Goal: Task Accomplishment & Management: Manage account settings

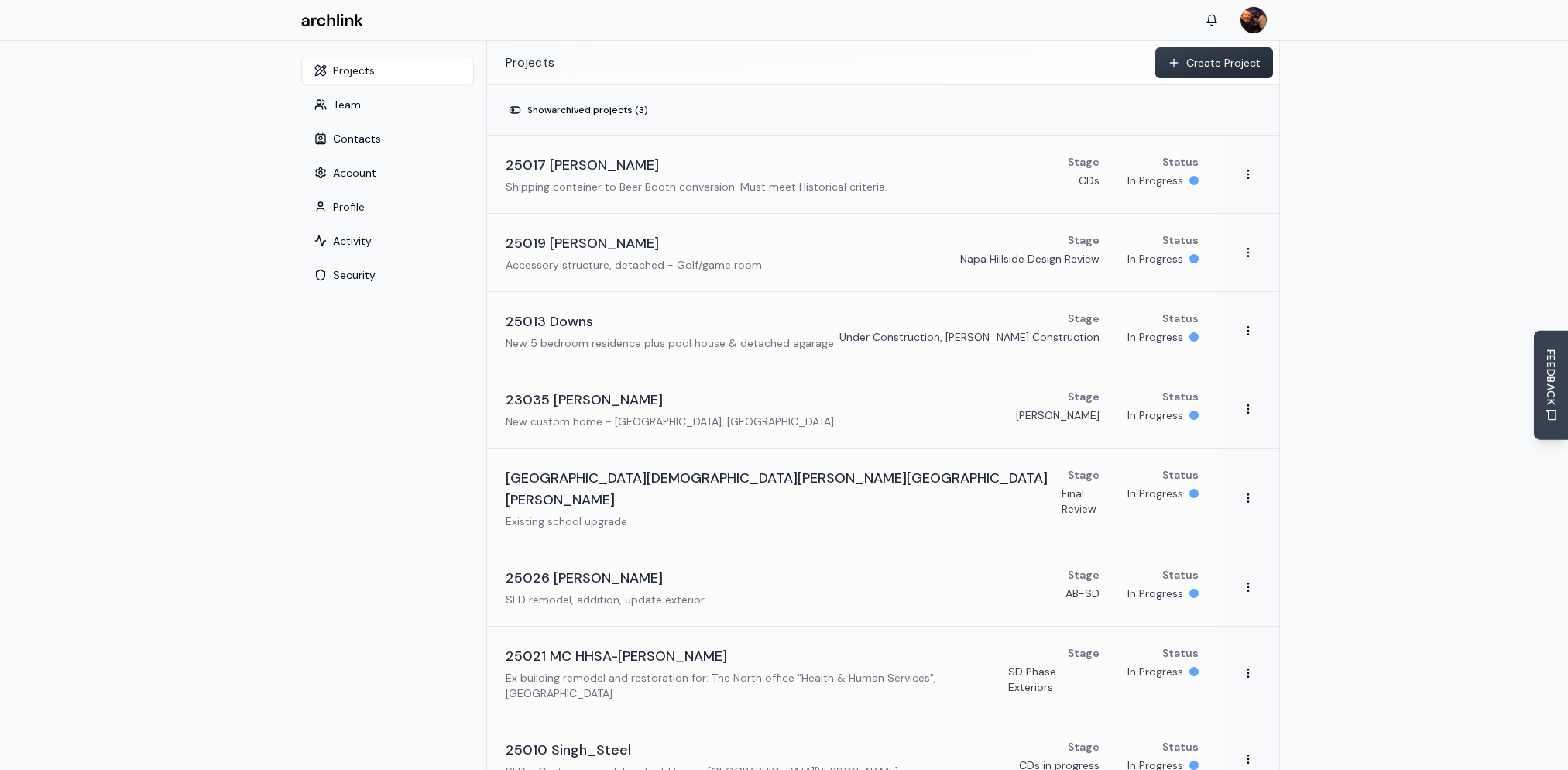
scroll to position [359, 0]
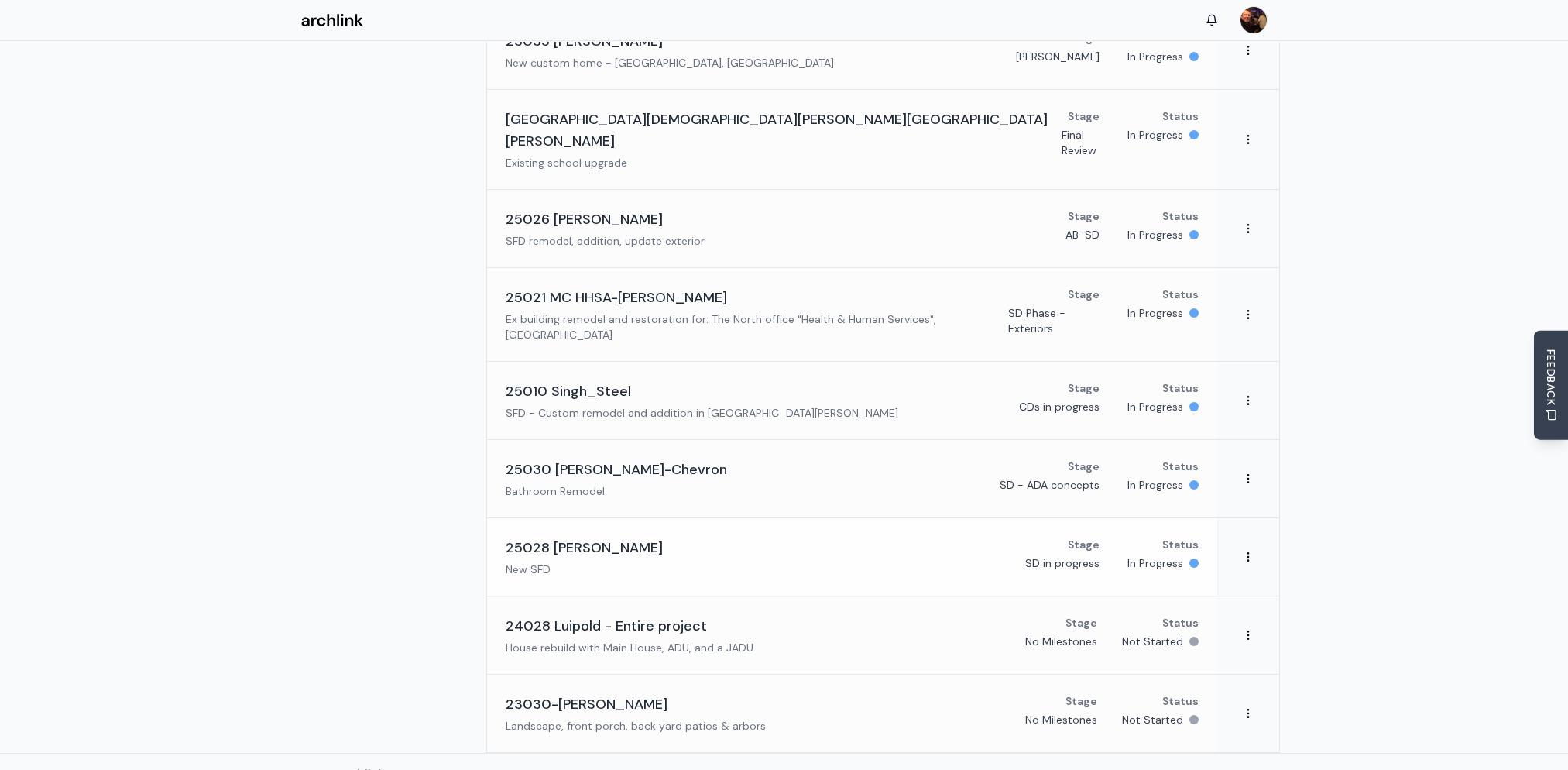
click at [580, 536] on h3 "25028 [PERSON_NAME]" at bounding box center [584, 547] width 157 height 21
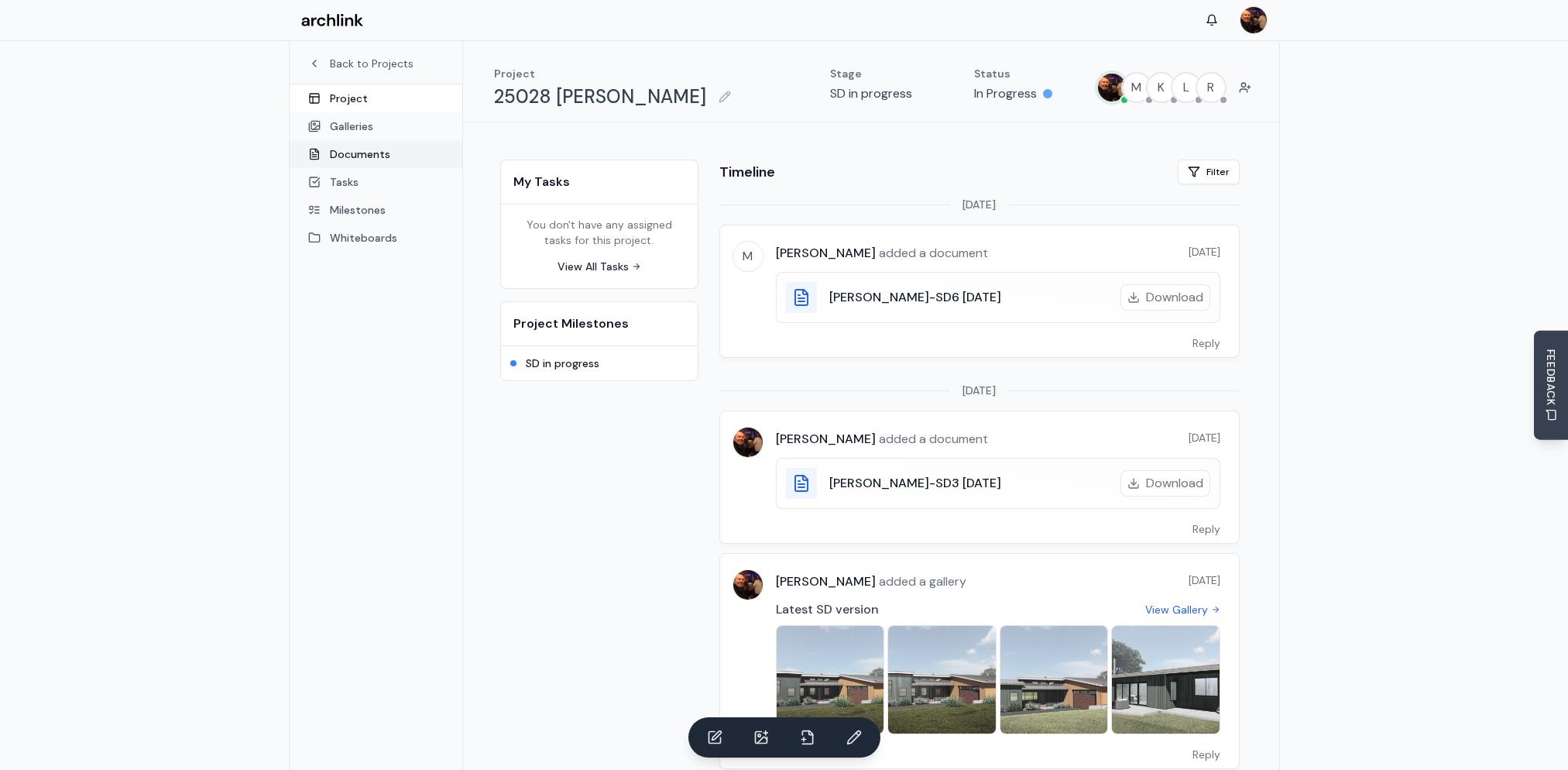
click at [357, 152] on link "Documents" at bounding box center [375, 153] width 173 height 28
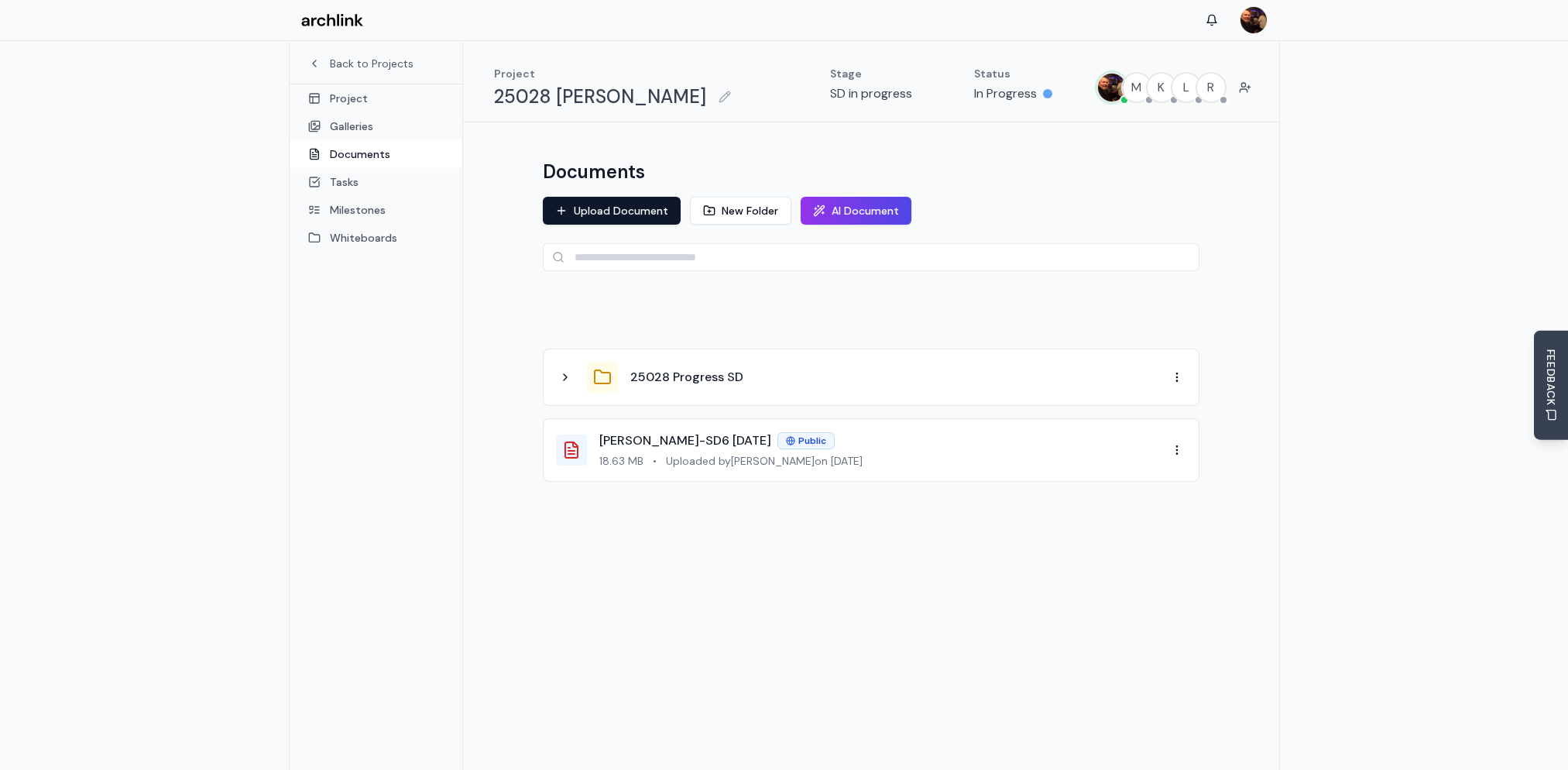
drag, startPoint x: 627, startPoint y: 212, endPoint x: 693, endPoint y: 227, distance: 67.7
click at [627, 212] on button "Upload Document" at bounding box center [612, 210] width 138 height 28
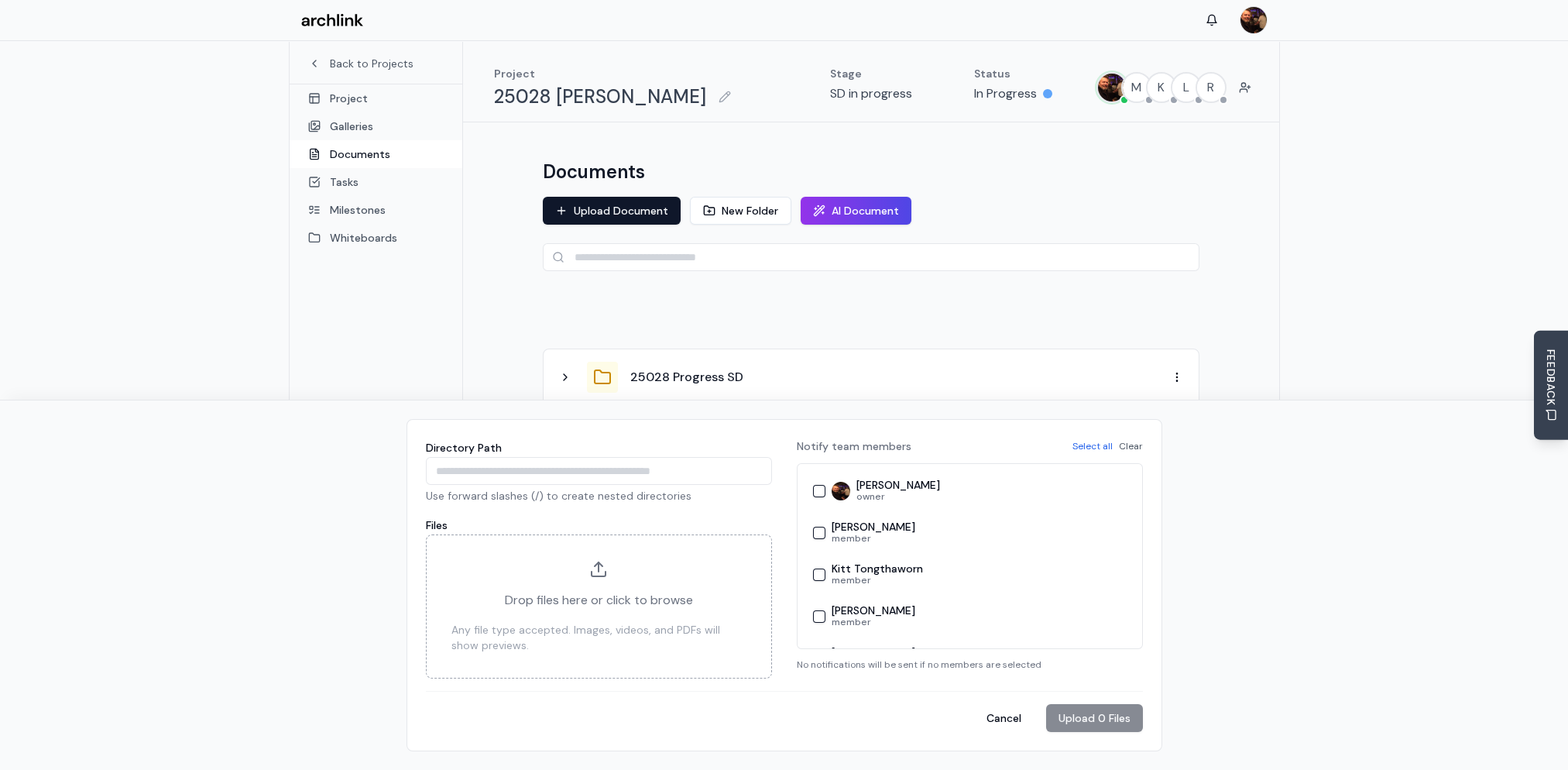
click at [1202, 211] on div "Documents Upload Document New Folder AI Document 25028 Progress SD [PERSON_NAME…" at bounding box center [871, 350] width 694 height 418
drag, startPoint x: 991, startPoint y: 723, endPoint x: 925, endPoint y: 649, distance: 99.2
click at [991, 722] on button "Cancel" at bounding box center [1003, 717] width 60 height 28
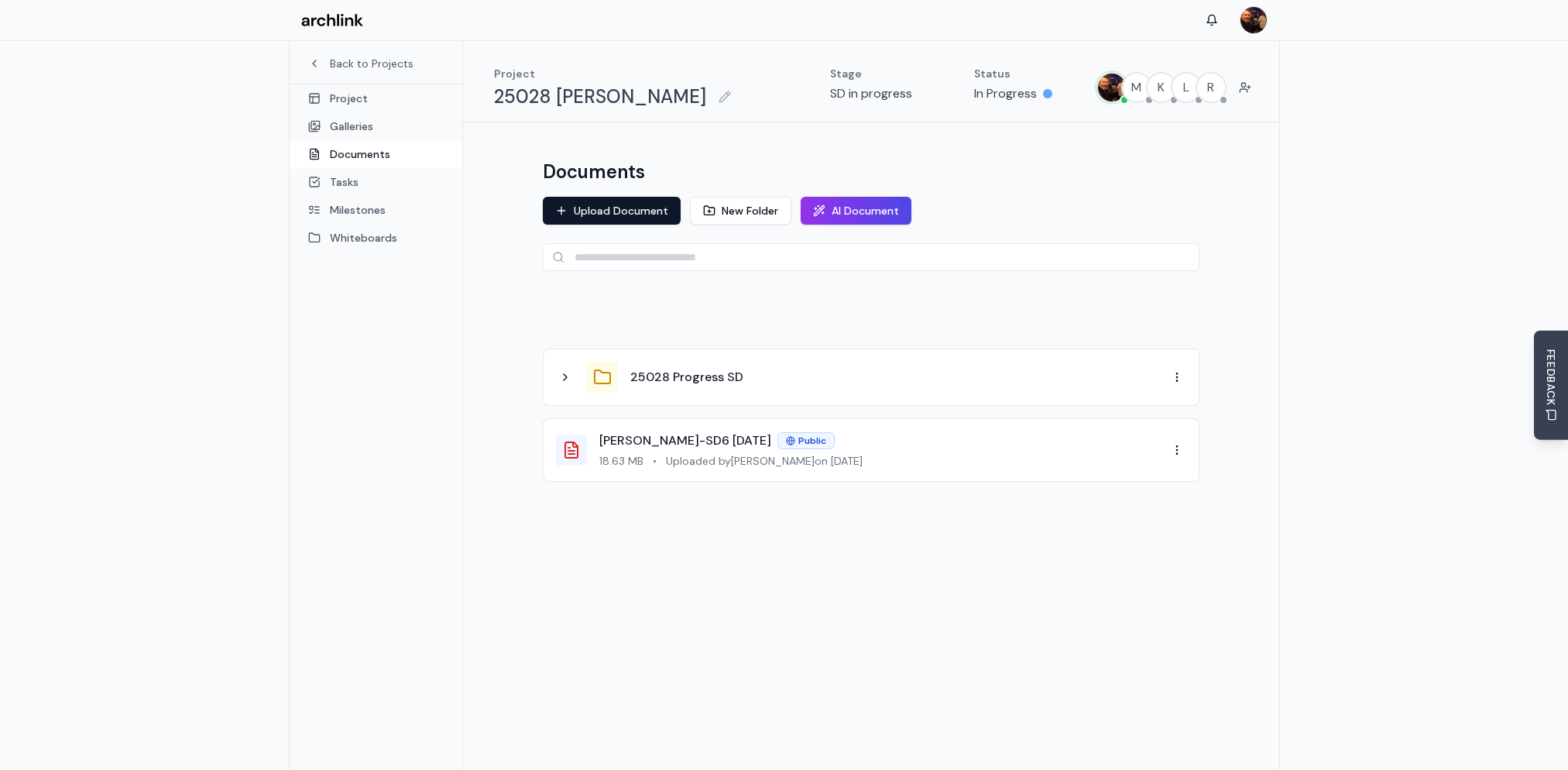
click at [603, 379] on icon at bounding box center [602, 376] width 19 height 19
click at [566, 380] on icon at bounding box center [565, 377] width 13 height 13
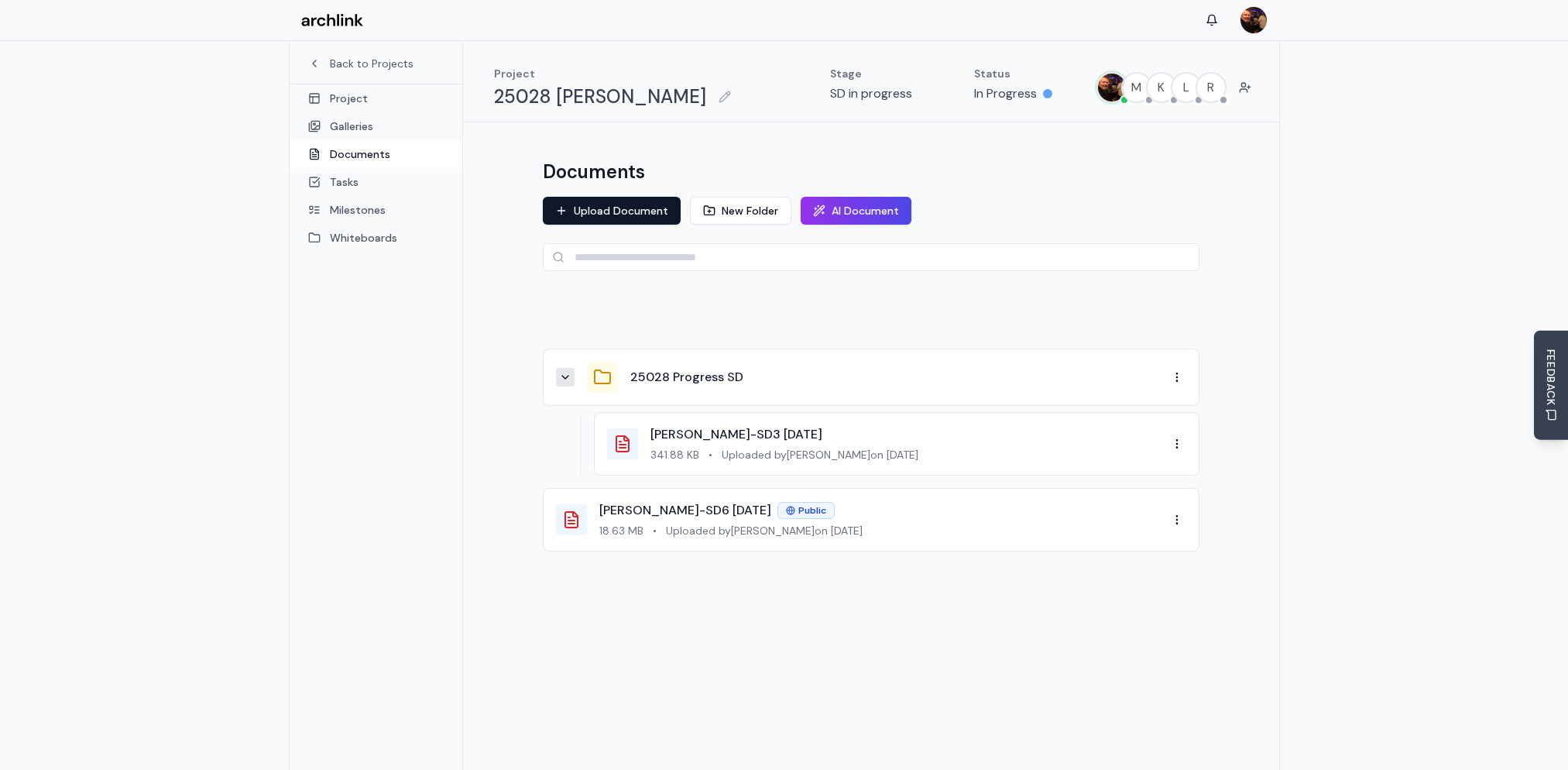
click at [625, 378] on div "25028 Progress SD" at bounding box center [862, 377] width 612 height 31
click at [649, 379] on button "25028 Progress SD" at bounding box center [687, 376] width 113 height 19
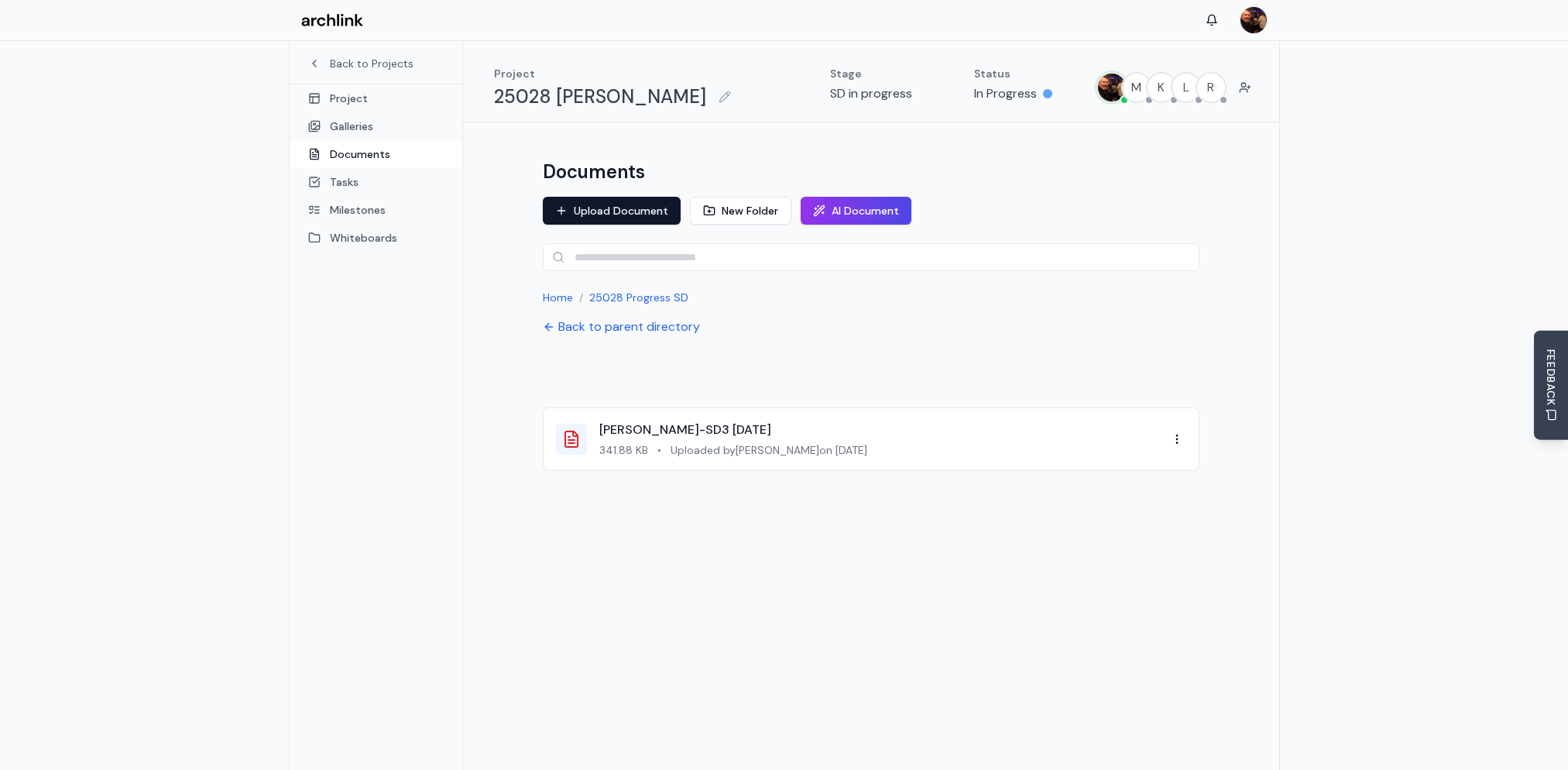
click at [649, 379] on div at bounding box center [871, 372] width 657 height 47
click at [655, 207] on button "Upload Document" at bounding box center [612, 210] width 138 height 28
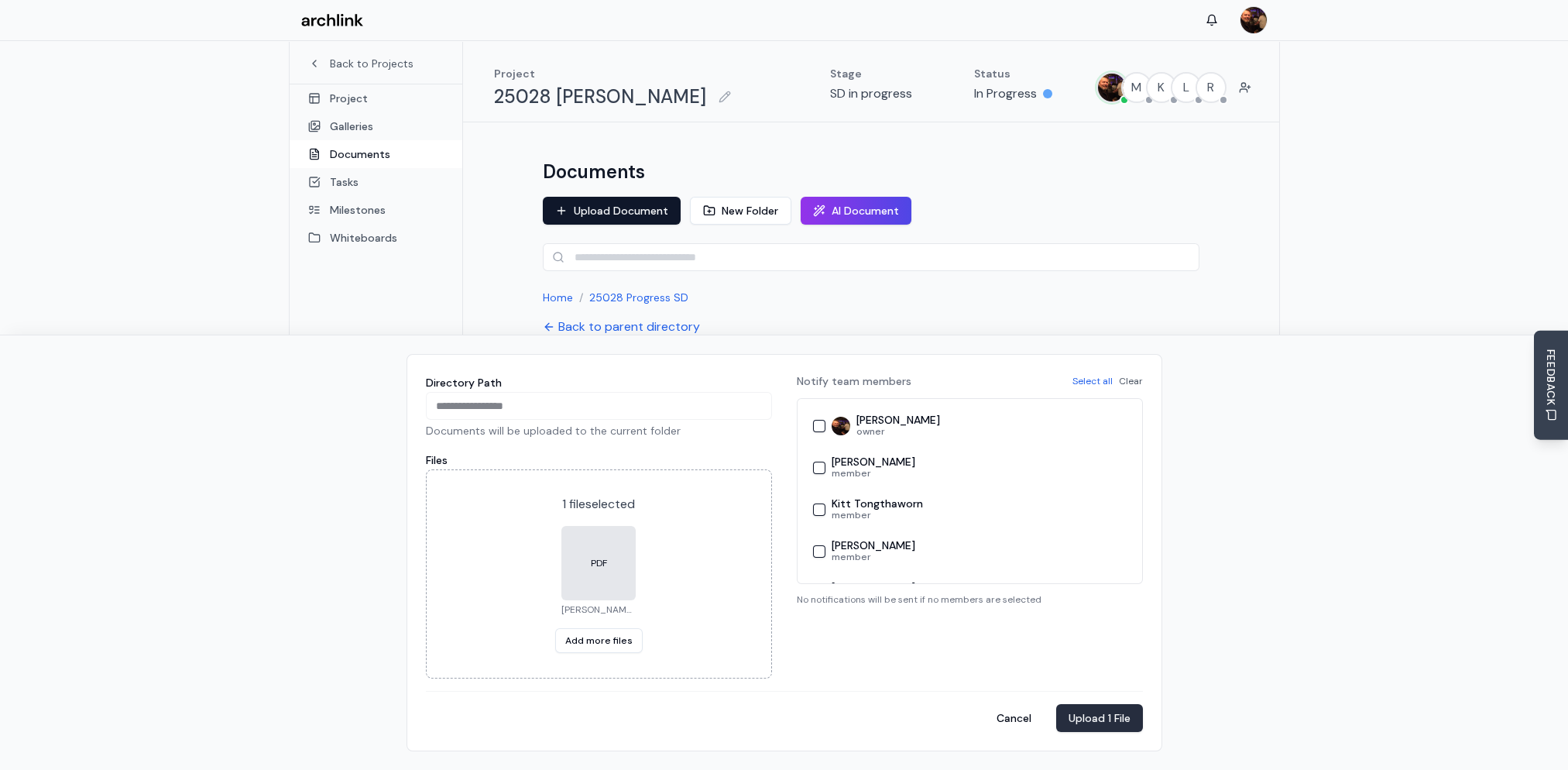
click at [1079, 718] on button "Upload 1 File" at bounding box center [1099, 717] width 87 height 28
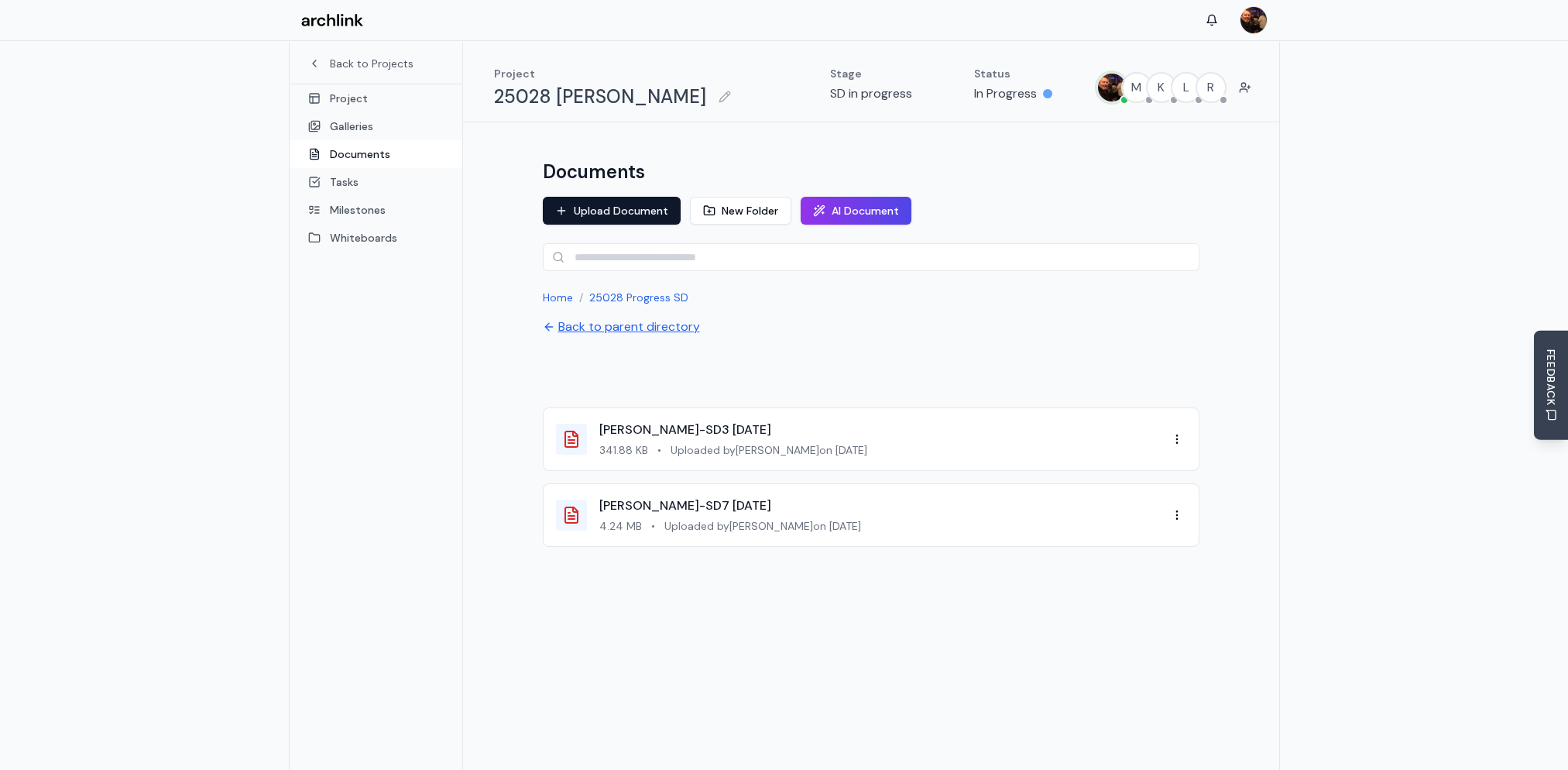
click at [623, 322] on button "Back to parent directory" at bounding box center [621, 326] width 157 height 19
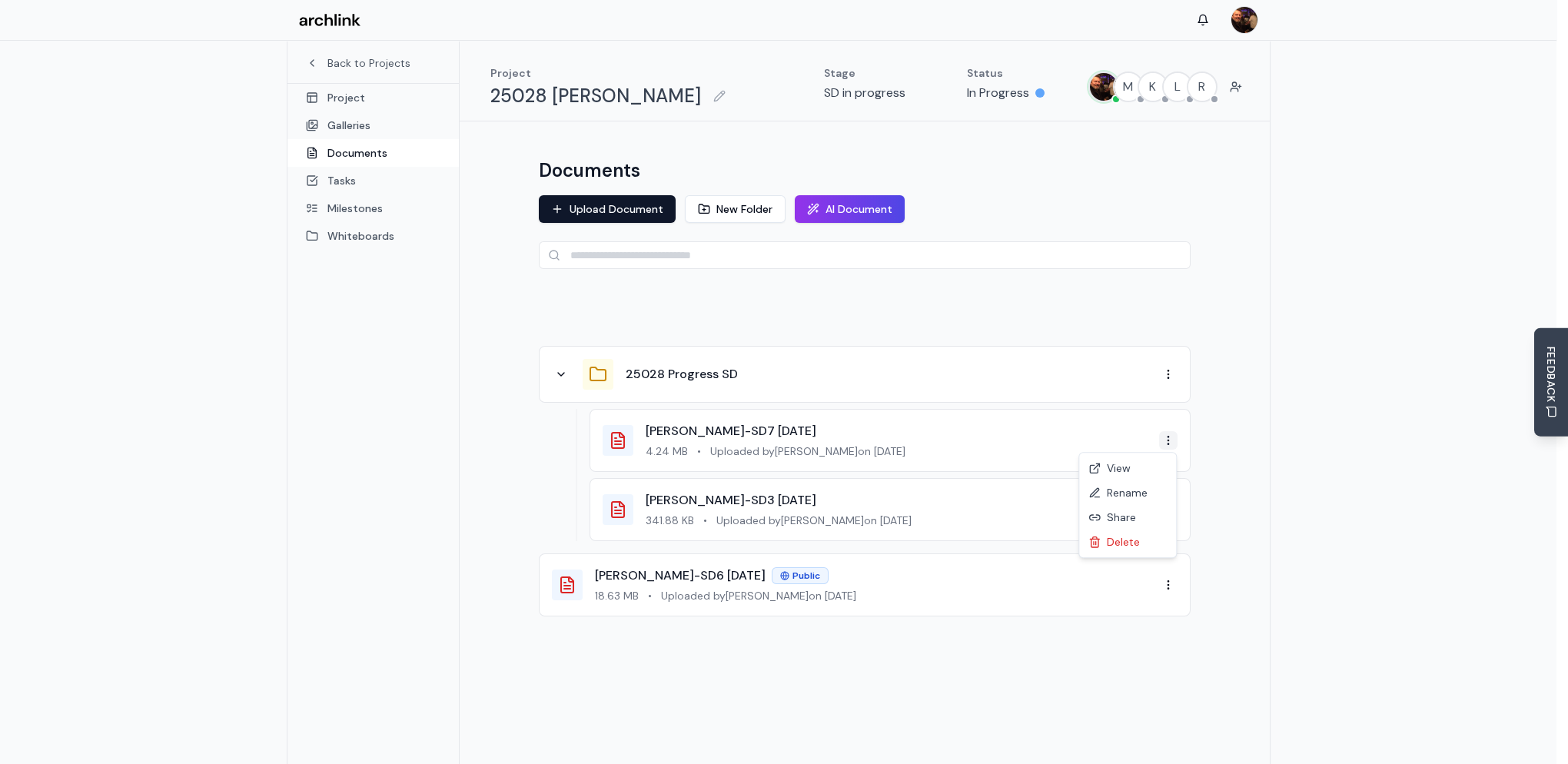
click at [1168, 441] on html "Back to Projects Project Galleries Documents Tasks Milestones Whiteboards Proje…" at bounding box center [784, 423] width 1568 height 845
click at [1130, 518] on div "Share" at bounding box center [1128, 517] width 91 height 24
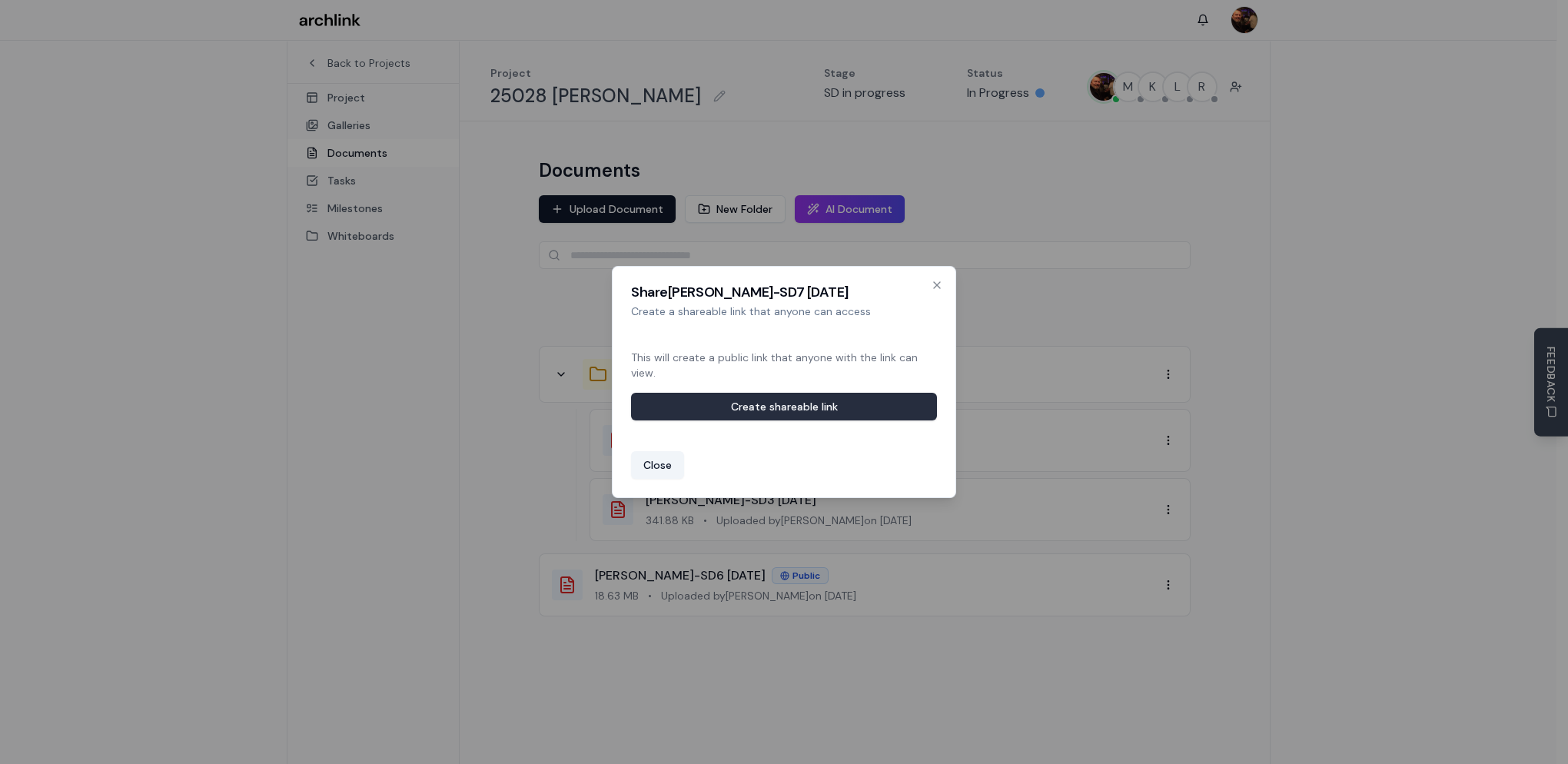
click at [846, 403] on button "Create shareable link" at bounding box center [784, 406] width 305 height 28
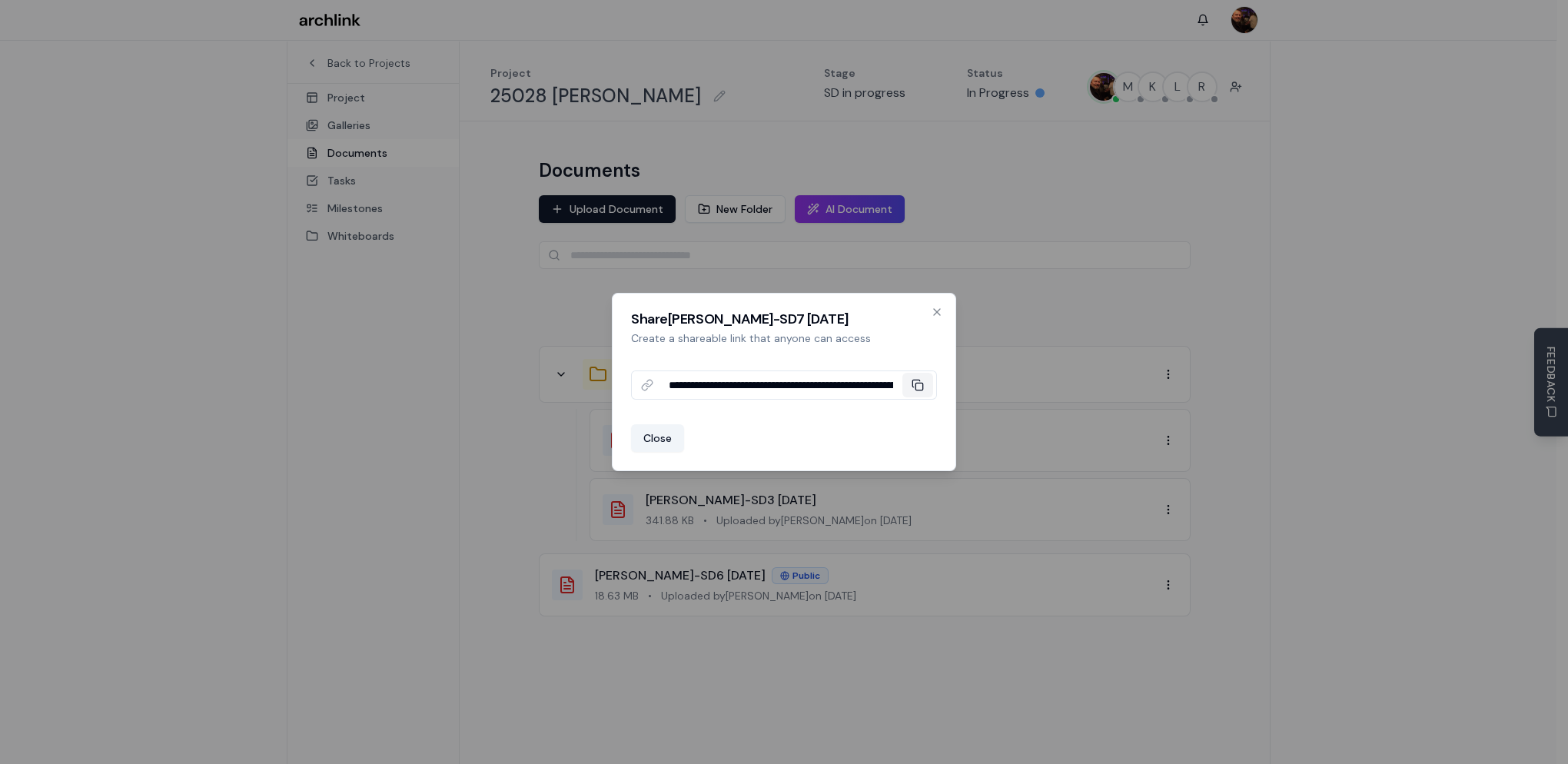
click at [912, 382] on icon at bounding box center [917, 385] width 13 height 13
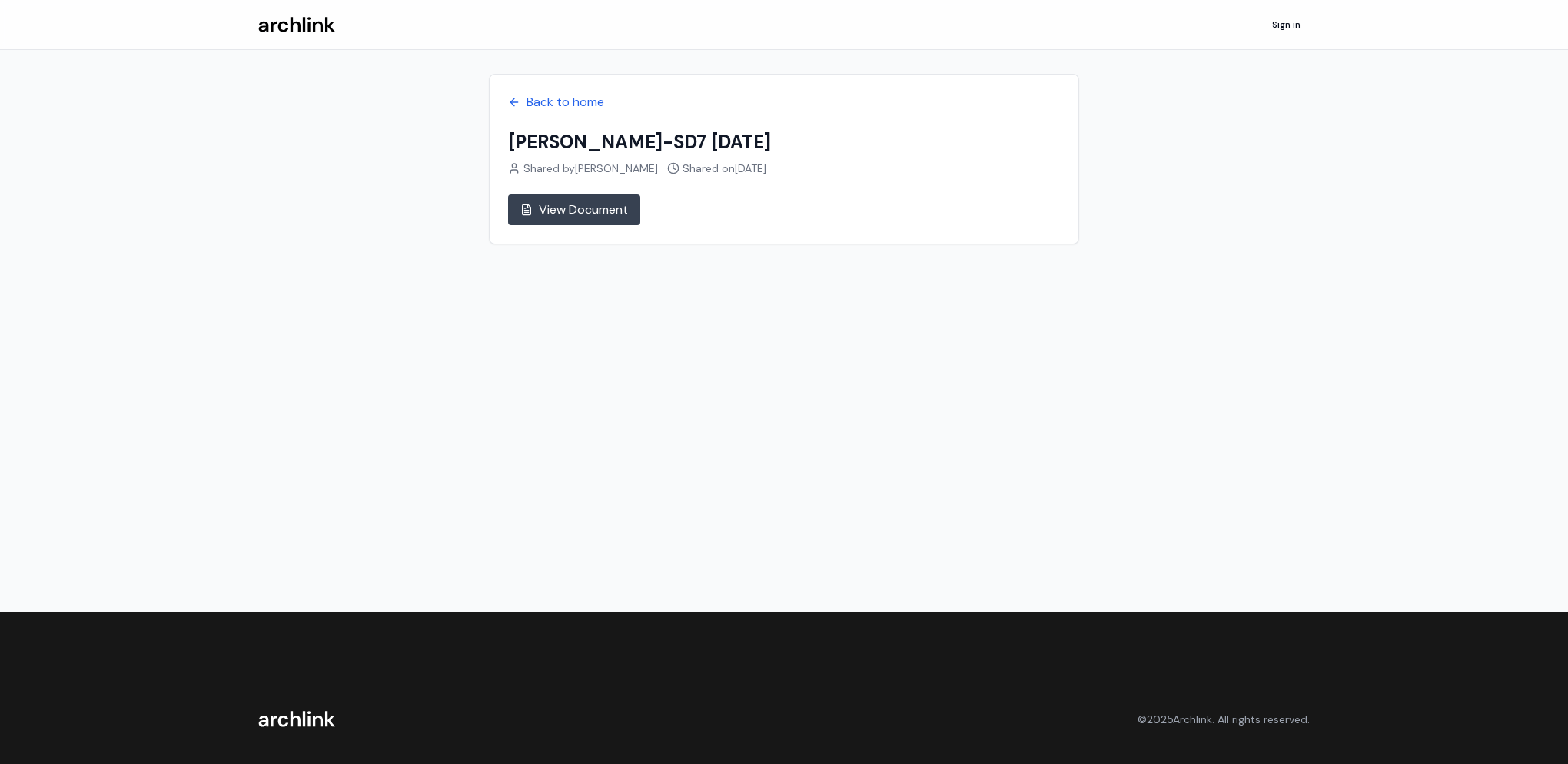
click at [594, 207] on link "View Document" at bounding box center [574, 210] width 132 height 31
